Goal: Obtain resource: Download file/media

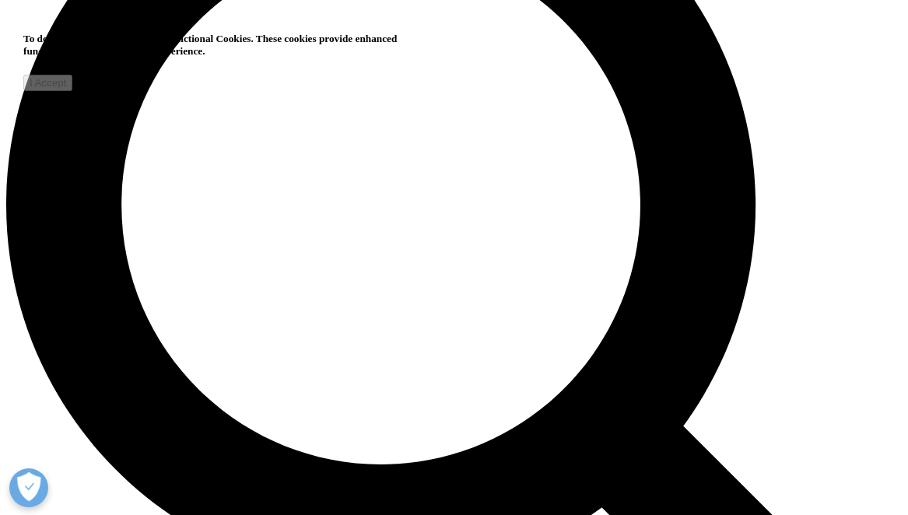
scroll to position [1639, 861]
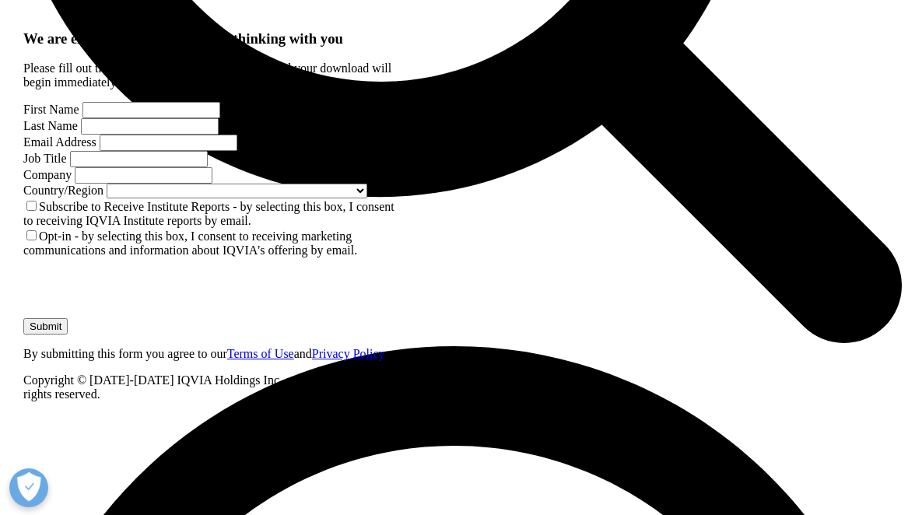
scroll to position [1457, 0]
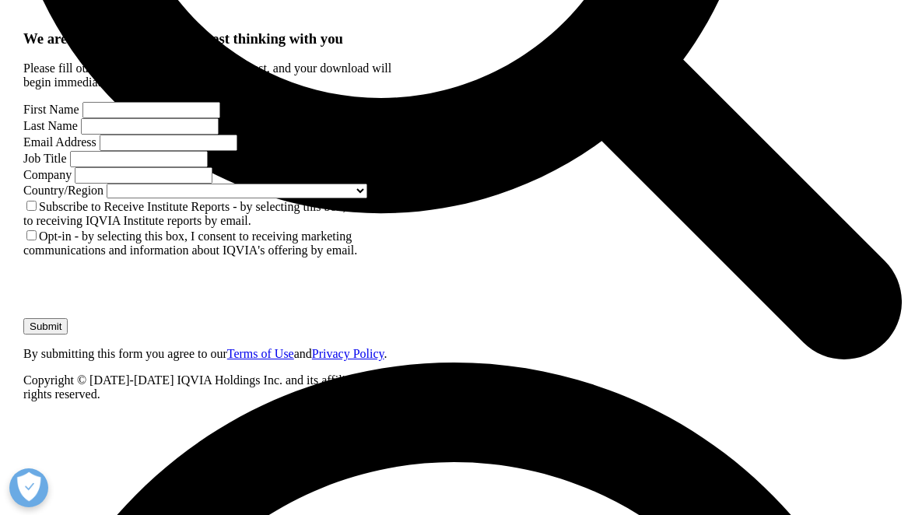
click at [140, 118] on input "First Name" at bounding box center [151, 110] width 138 height 16
type input "Yogesh"
type input "Dayma"
type input "yogdayma@mit.edu"
select select "[GEOGRAPHIC_DATA]"
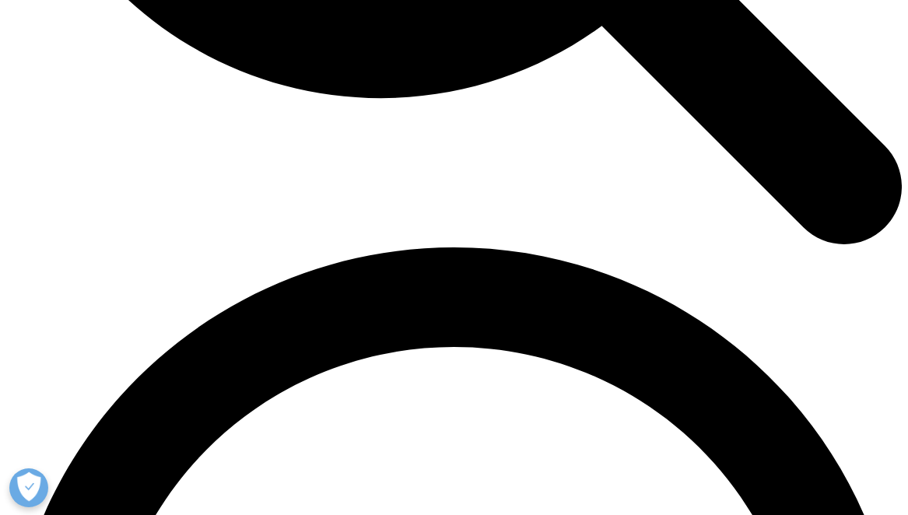
scroll to position [1591, 0]
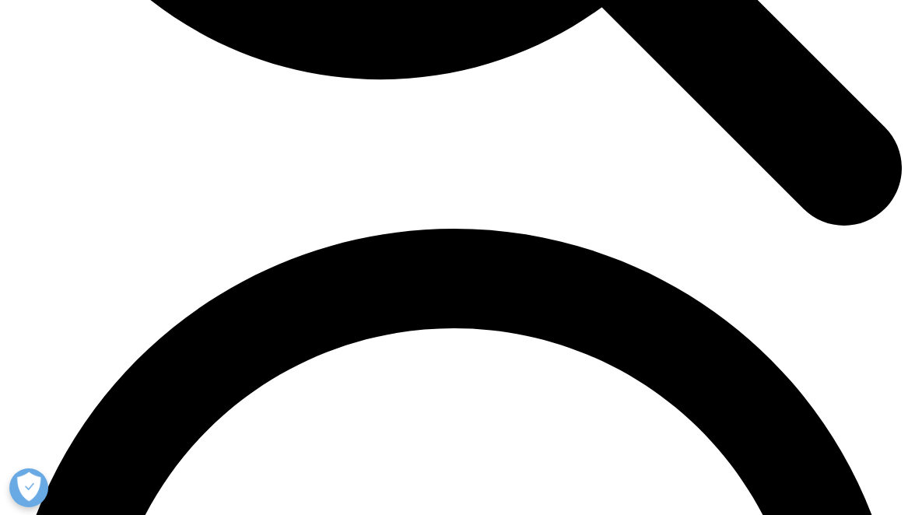
type input "Research"
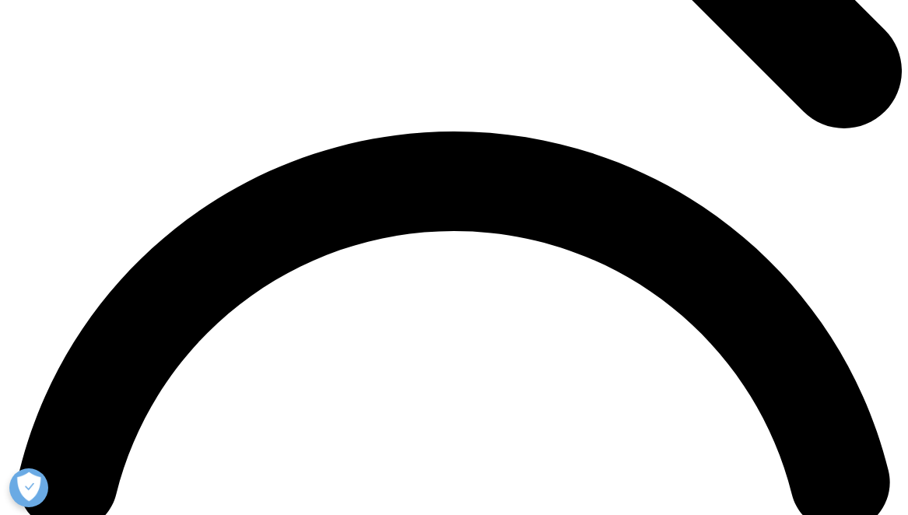
scroll to position [1729, 0]
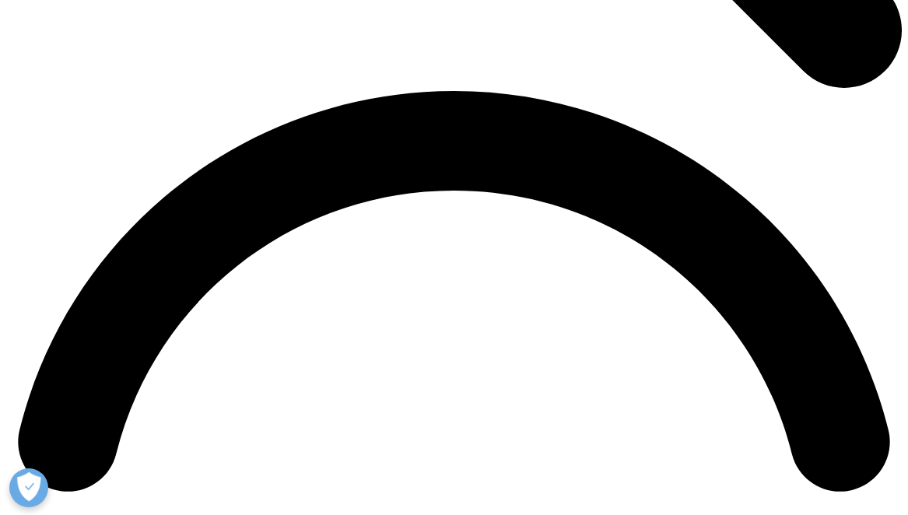
type input "MIT"
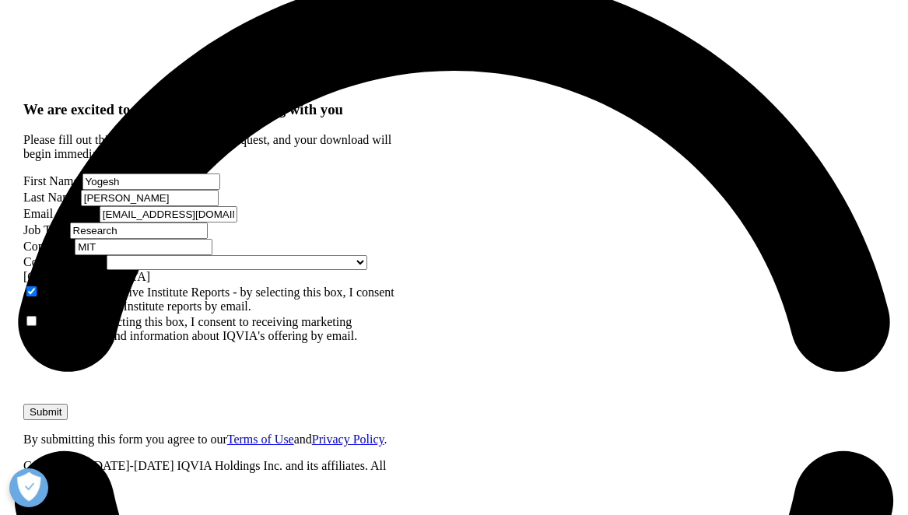
click at [68, 404] on input "Submit" at bounding box center [45, 412] width 44 height 16
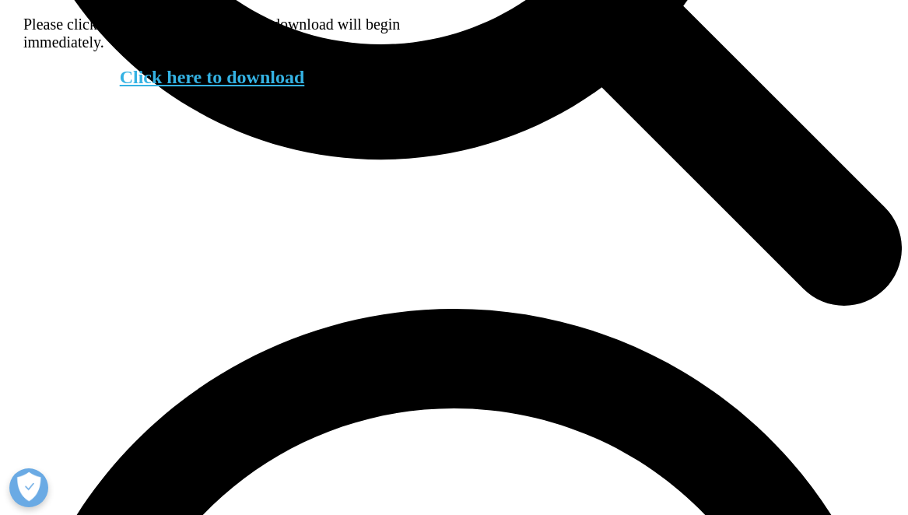
scroll to position [1324, 0]
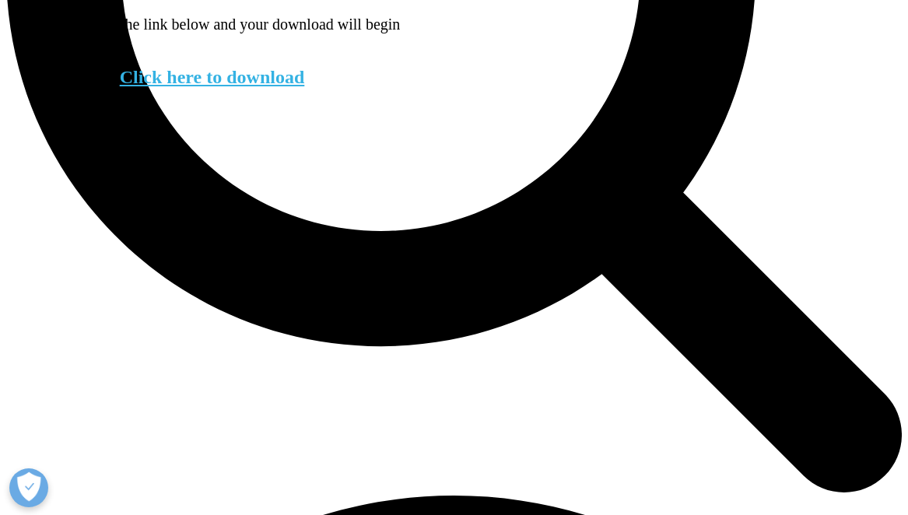
click at [224, 87] on link "Click here to download" at bounding box center [212, 77] width 185 height 20
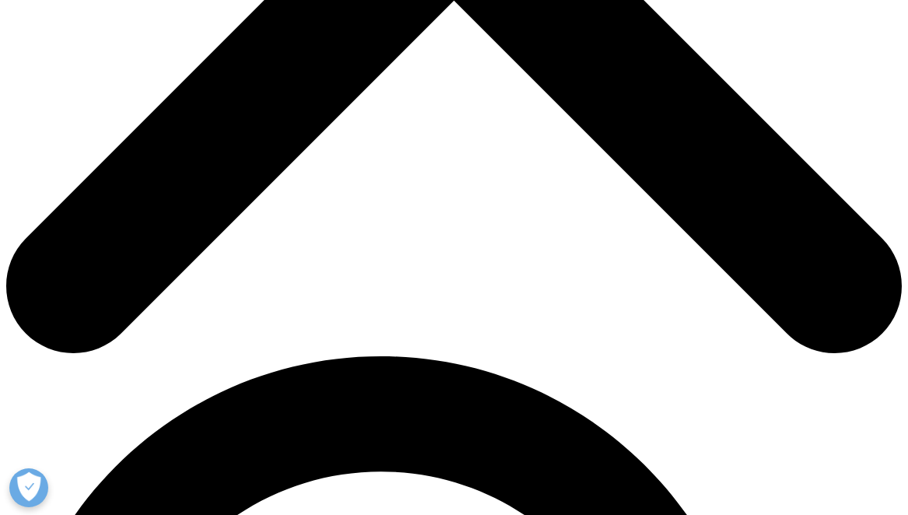
scroll to position [0, 0]
